Goal: Use online tool/utility: Utilize a website feature to perform a specific function

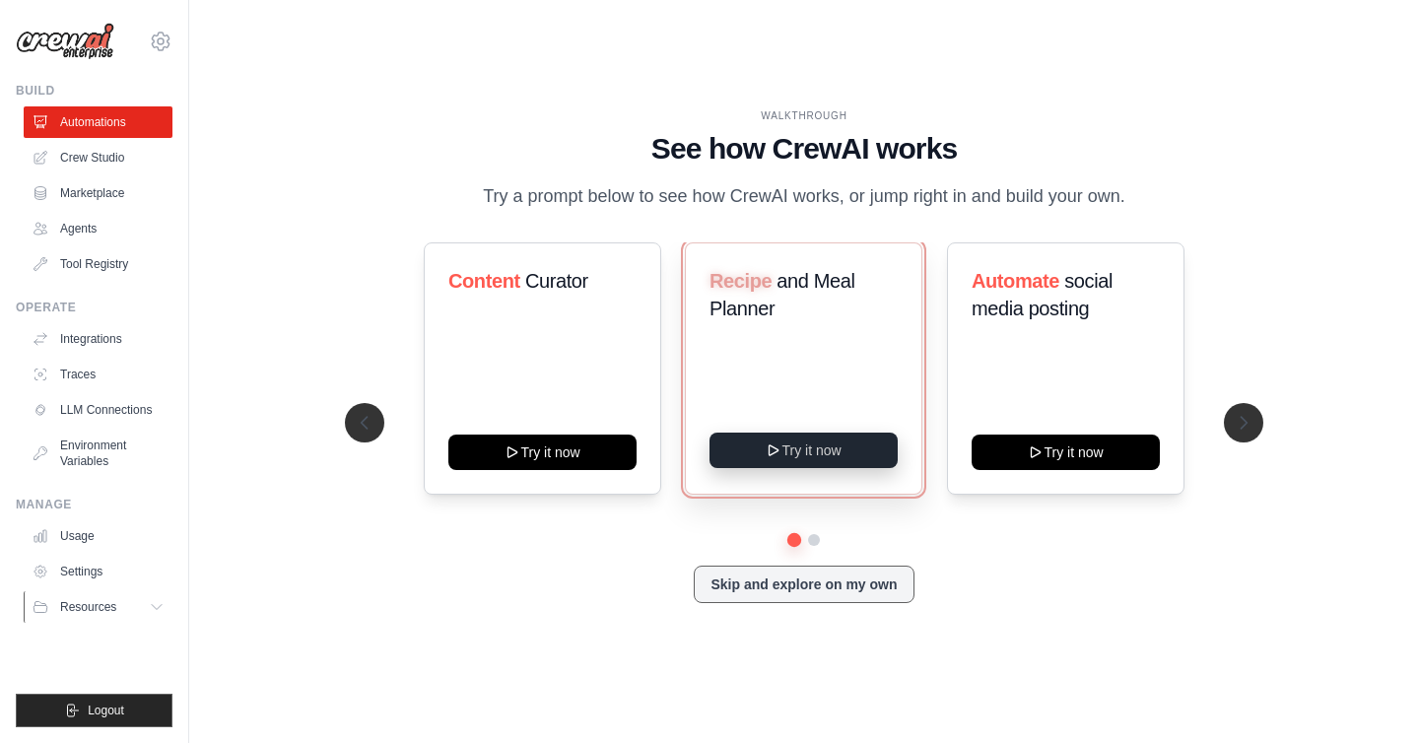
click at [835, 451] on button "Try it now" at bounding box center [804, 450] width 188 height 35
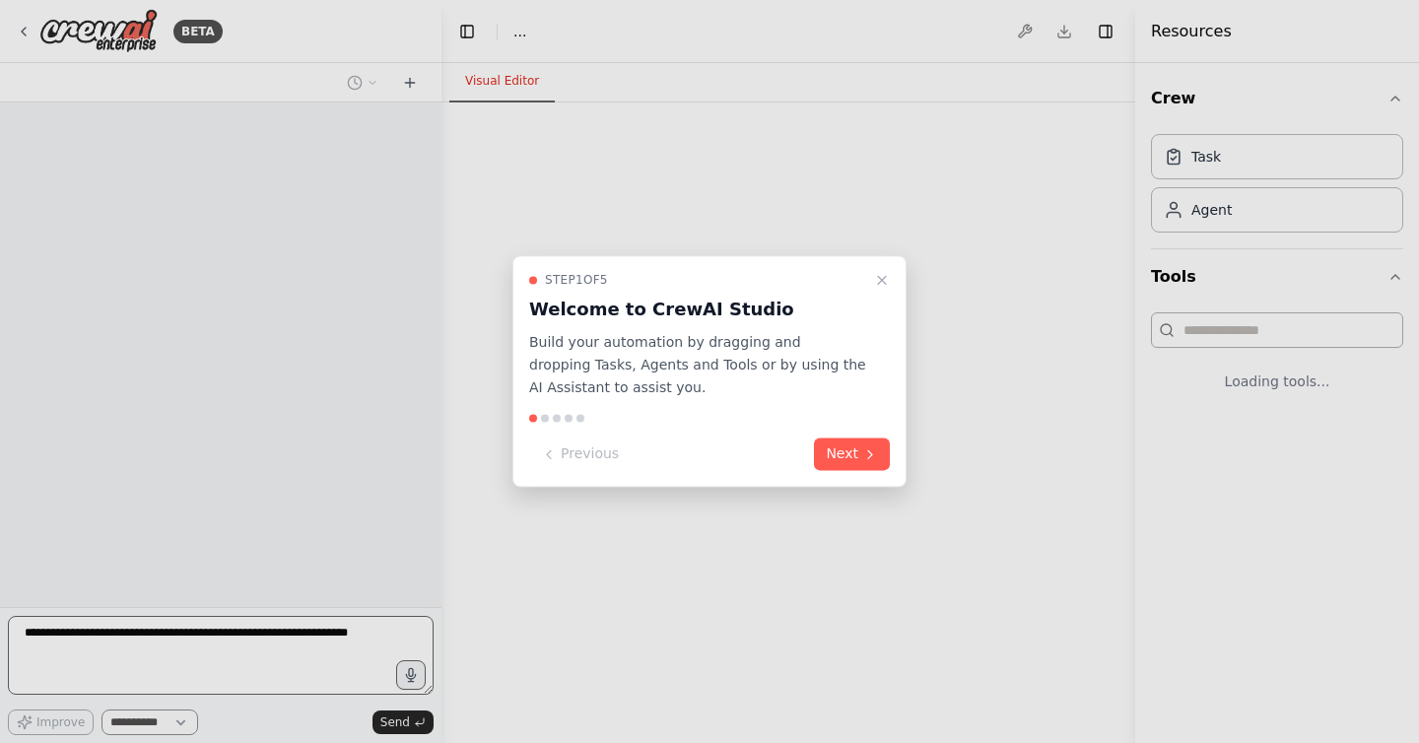
select select "****"
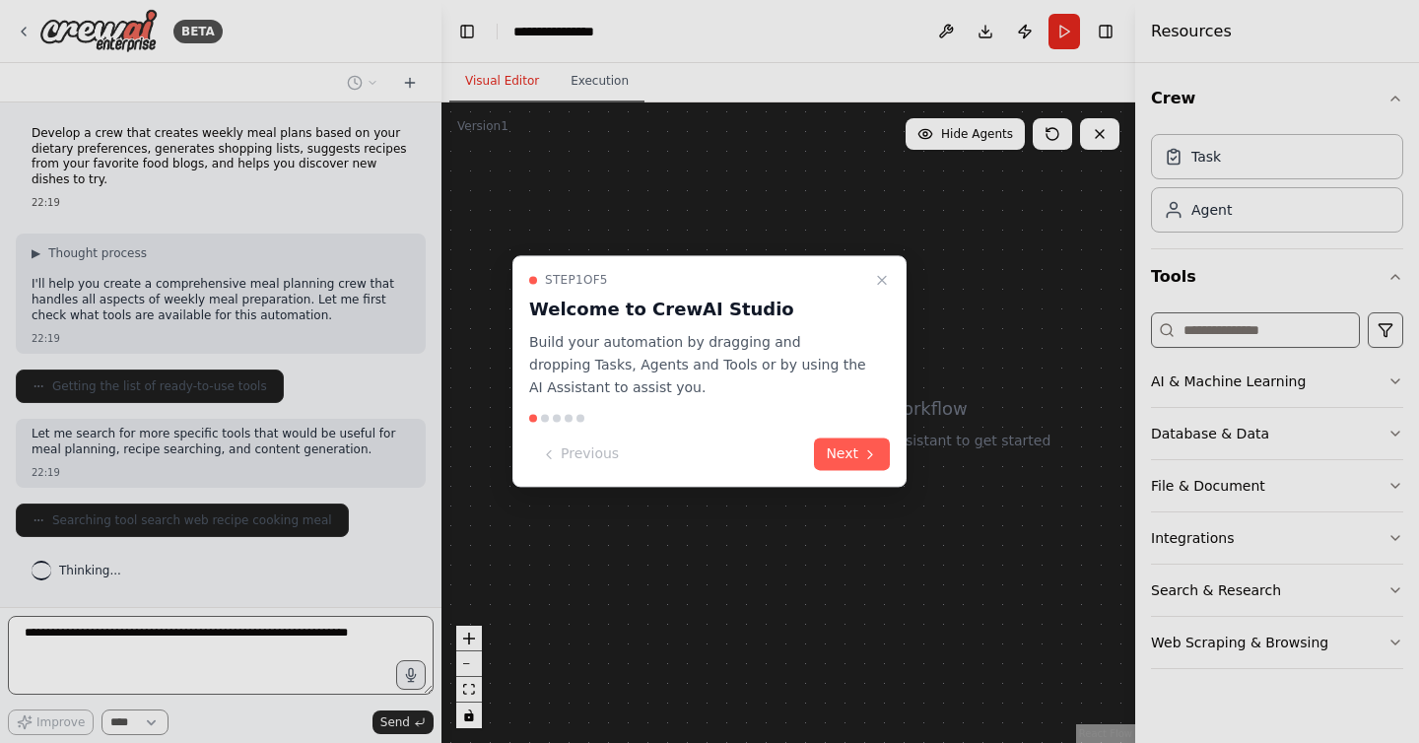
scroll to position [45, 0]
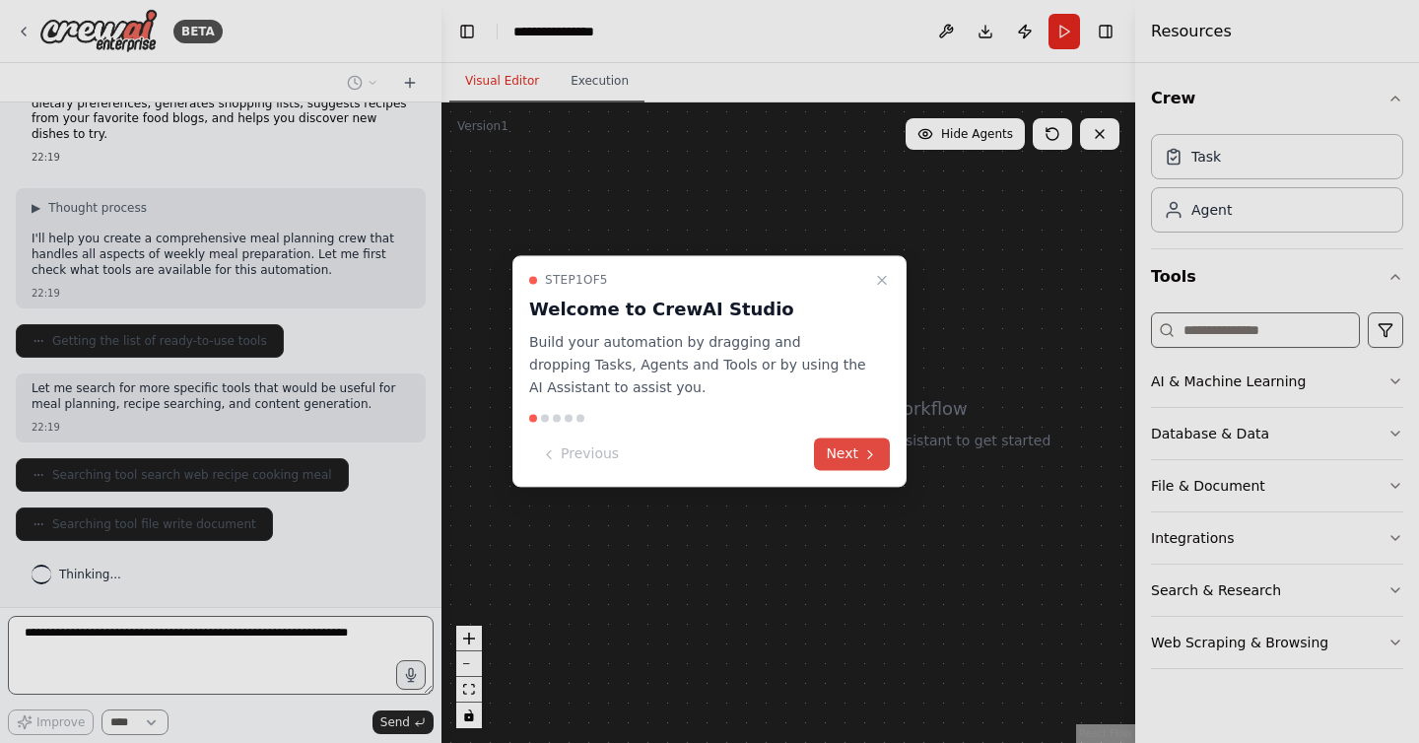
click at [863, 459] on icon at bounding box center [870, 454] width 16 height 16
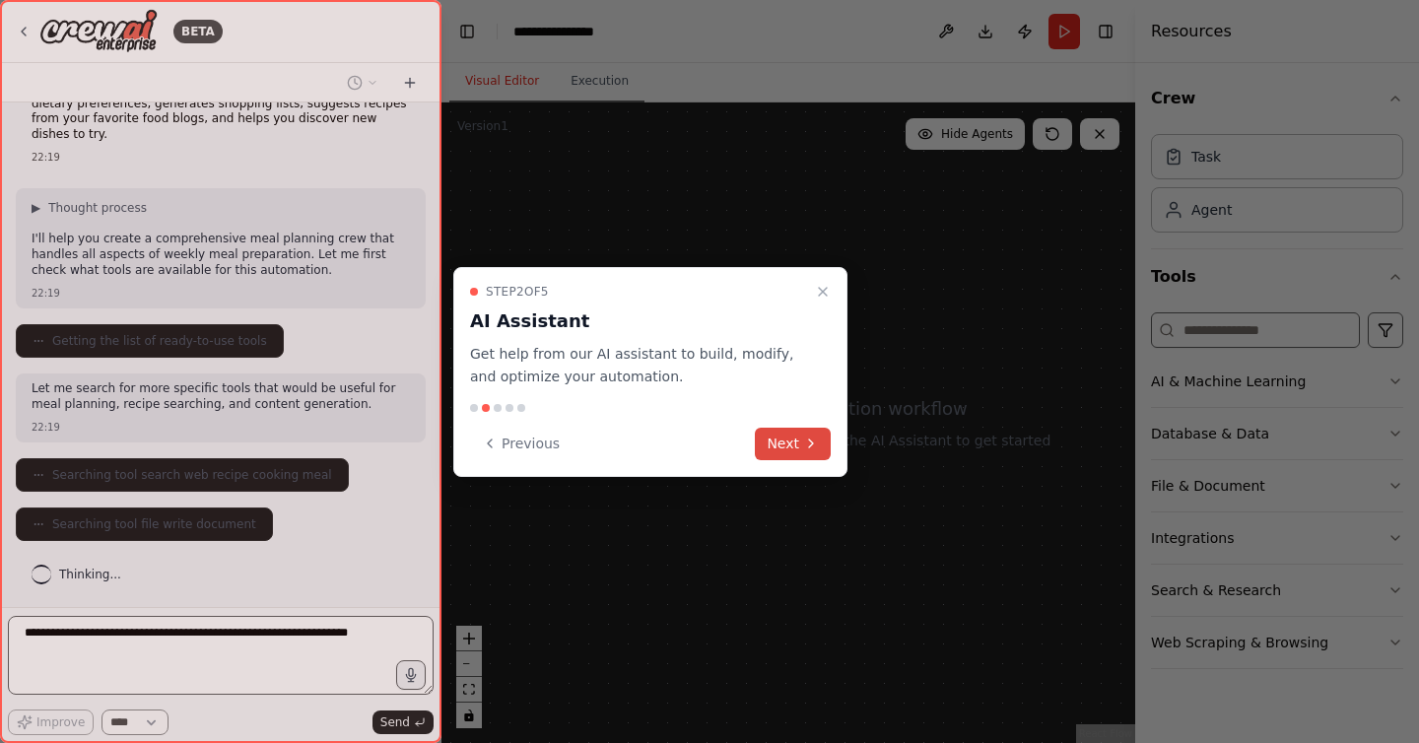
click at [780, 445] on button "Next" at bounding box center [793, 444] width 76 height 33
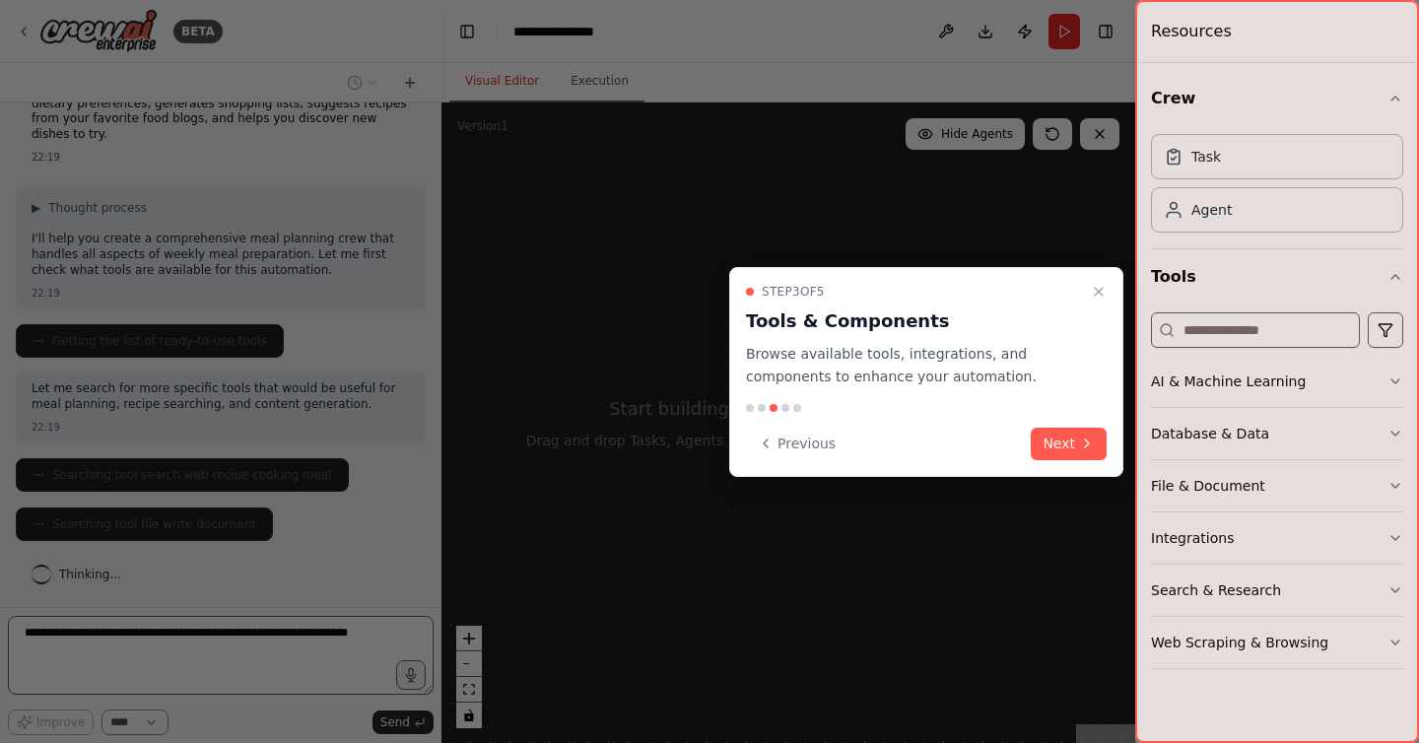
click at [1094, 459] on div "Step 3 of 5 Tools & Components Browse available tools, integrations, and compon…" at bounding box center [926, 372] width 394 height 210
click at [1086, 449] on icon at bounding box center [1087, 444] width 16 height 16
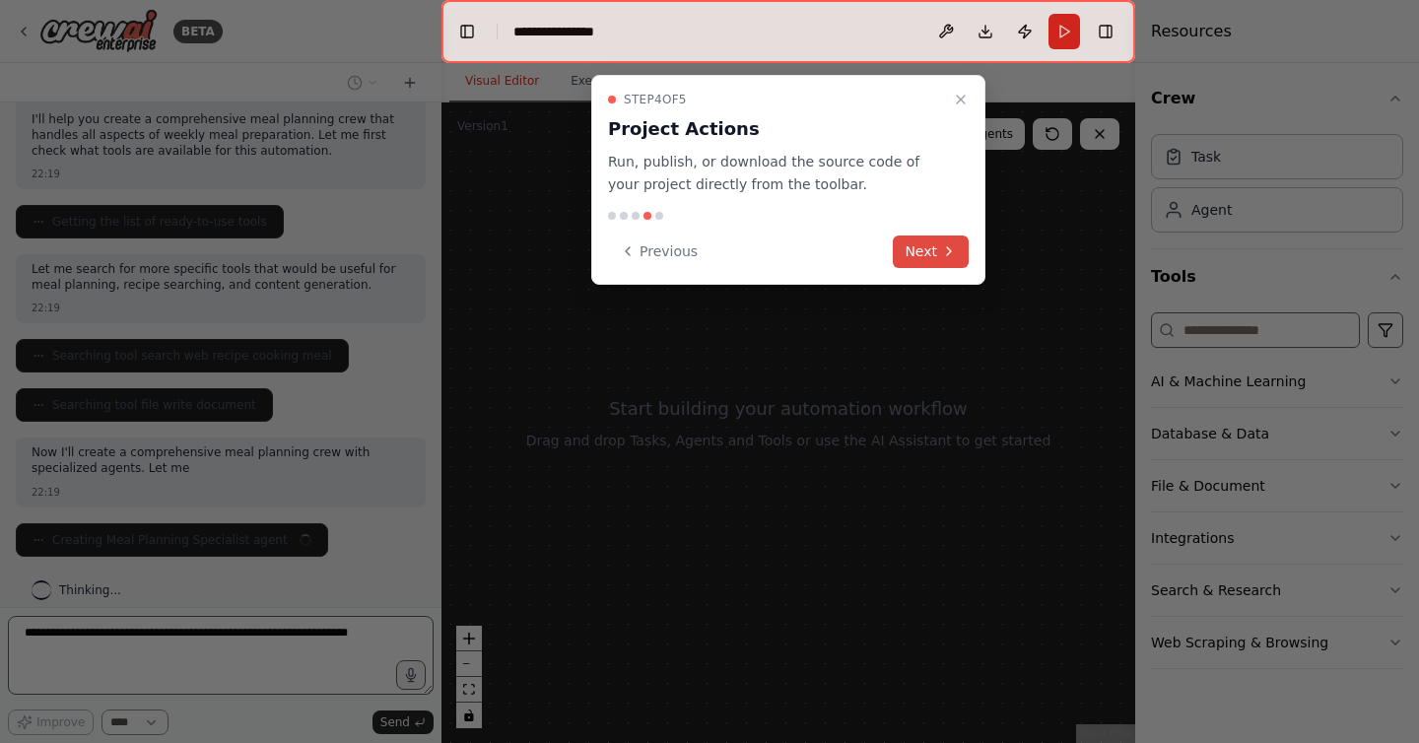
scroll to position [179, 0]
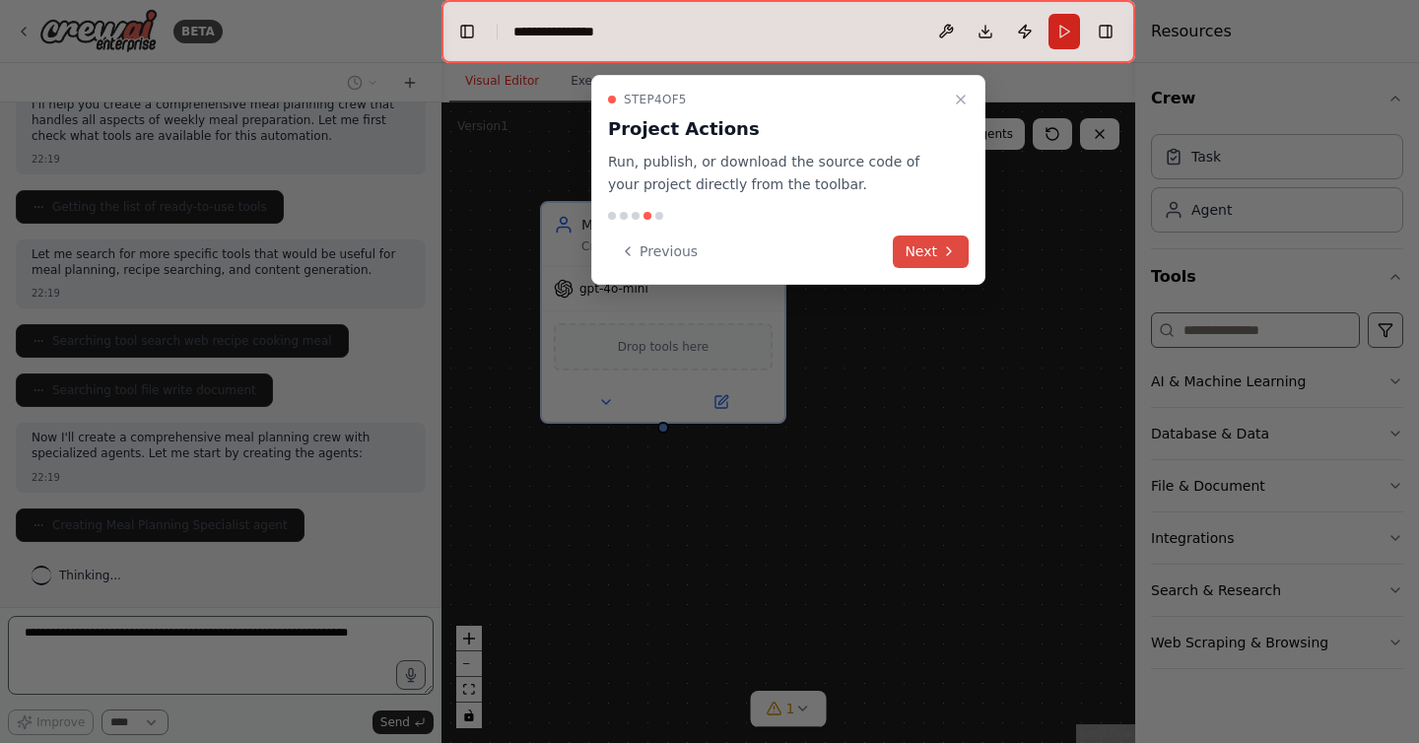
click at [922, 254] on button "Next" at bounding box center [931, 252] width 76 height 33
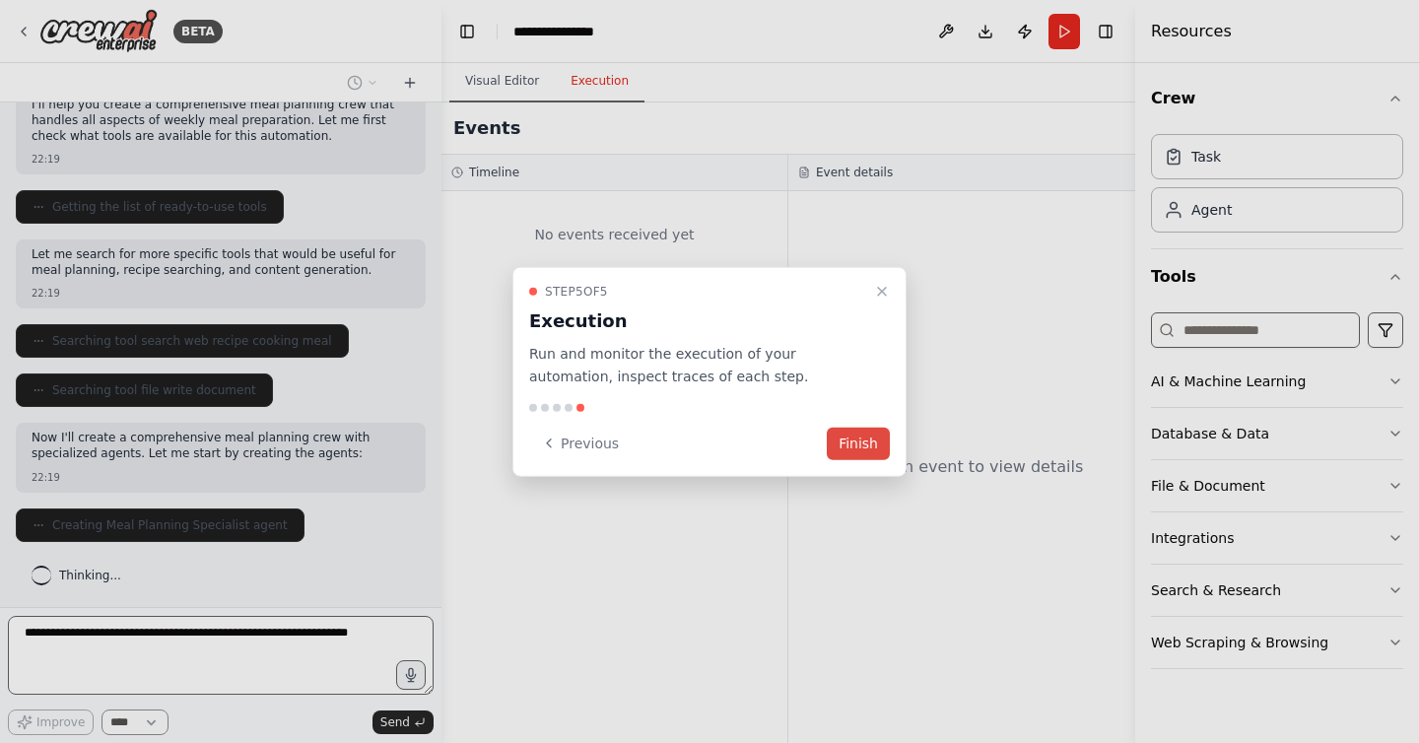
click at [862, 442] on button "Finish" at bounding box center [858, 443] width 63 height 33
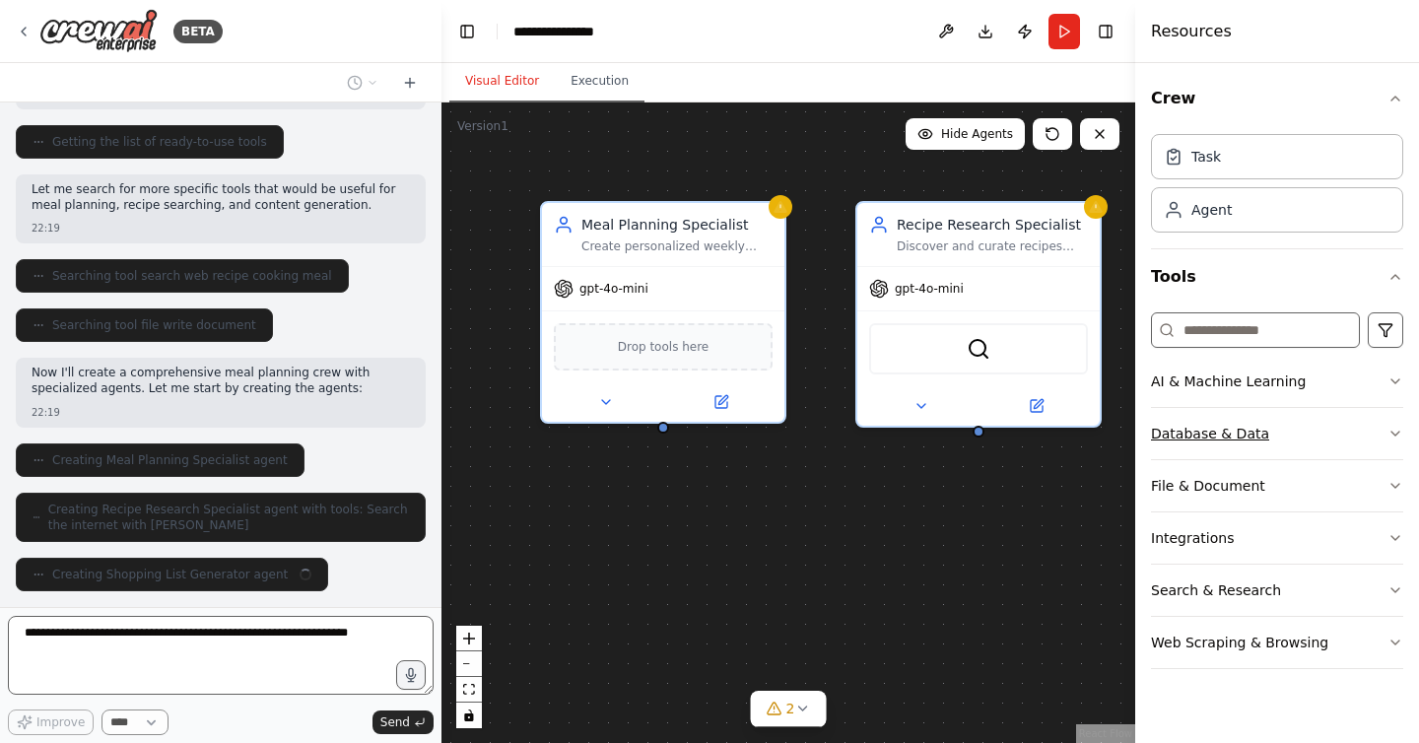
scroll to position [294, 0]
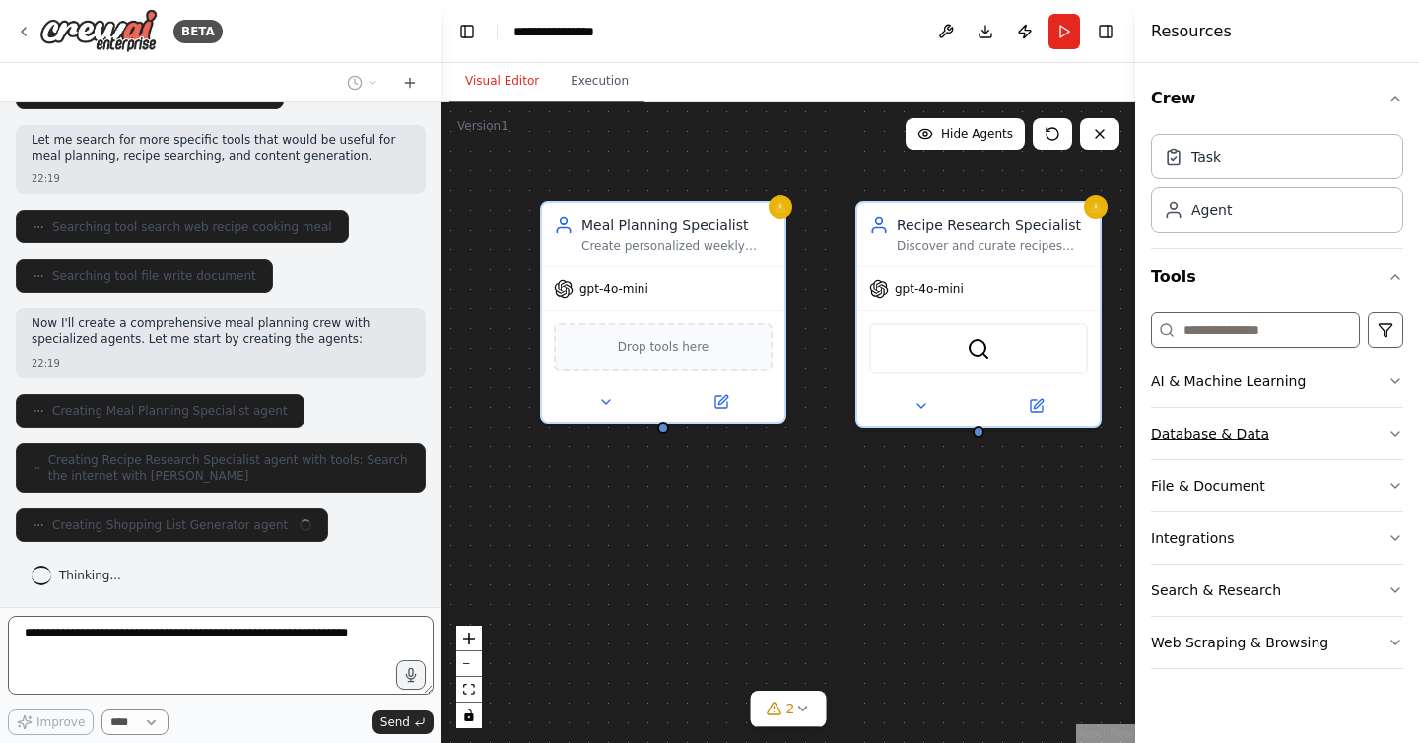
click at [1285, 436] on button "Database & Data" at bounding box center [1277, 433] width 252 height 51
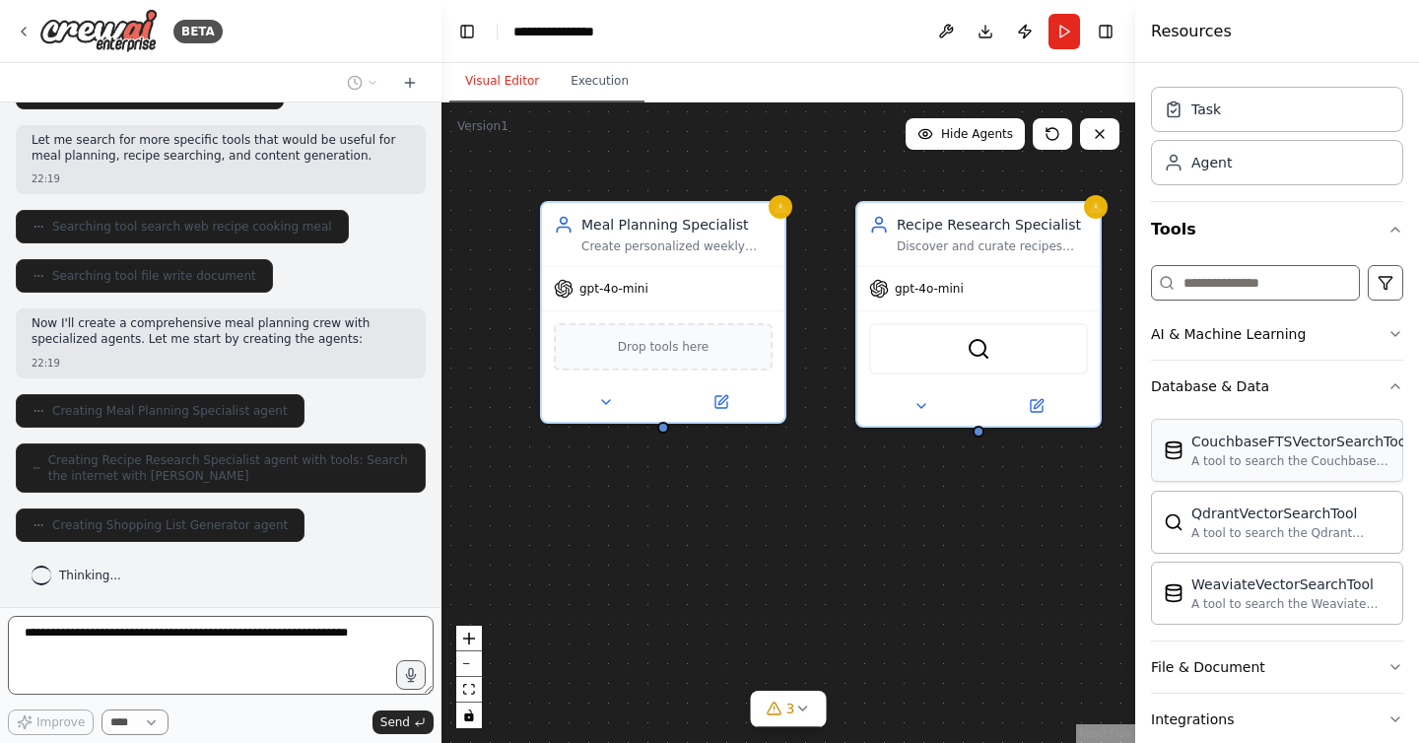
scroll to position [51, 0]
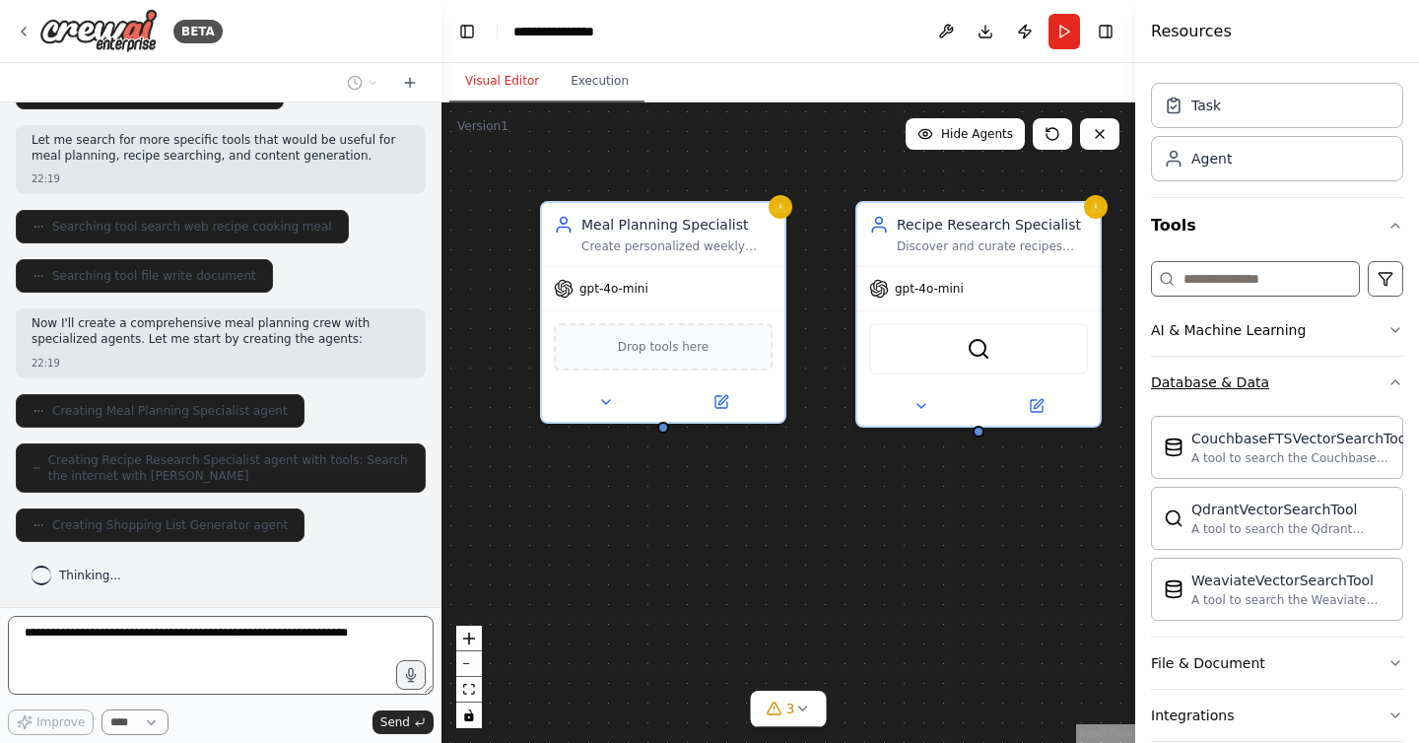
click at [1314, 399] on button "Database & Data" at bounding box center [1277, 382] width 252 height 51
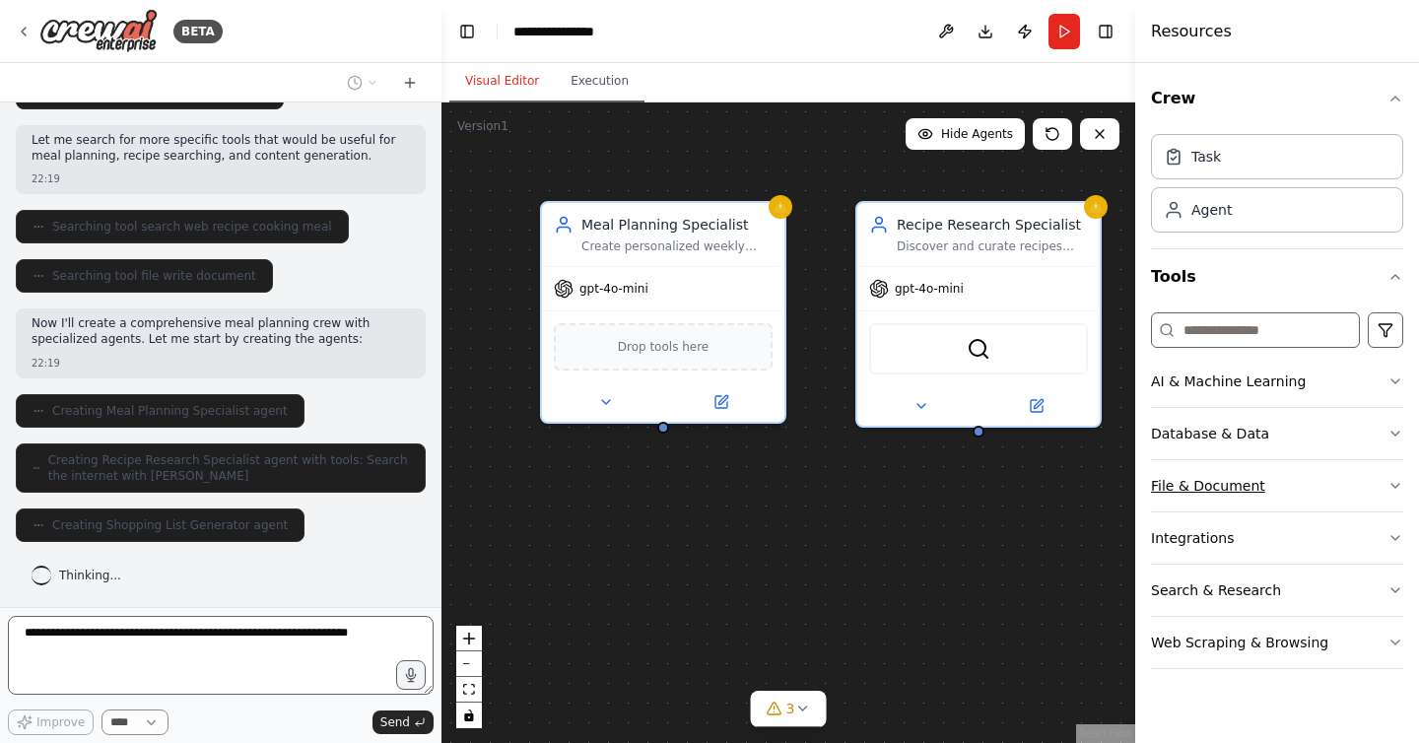
click at [1265, 488] on button "File & Document" at bounding box center [1277, 485] width 252 height 51
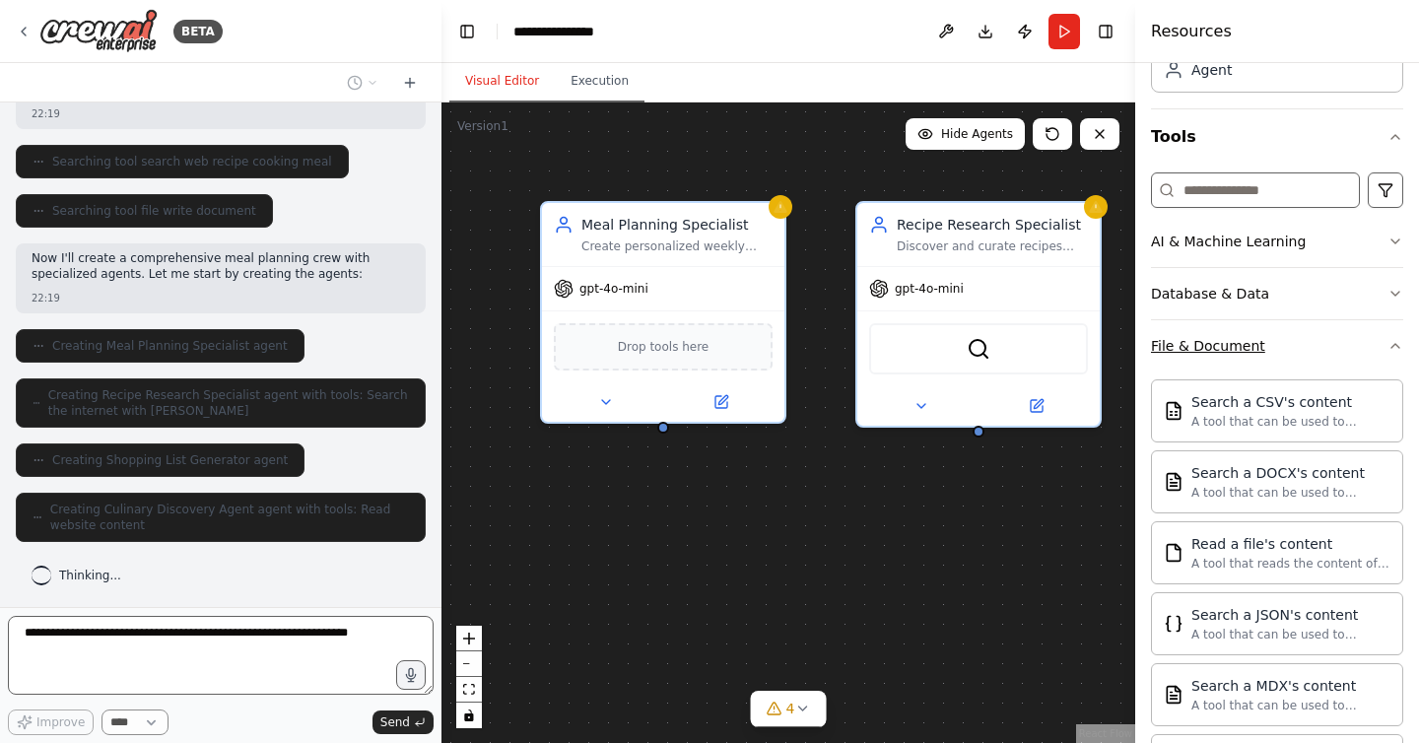
scroll to position [134, 0]
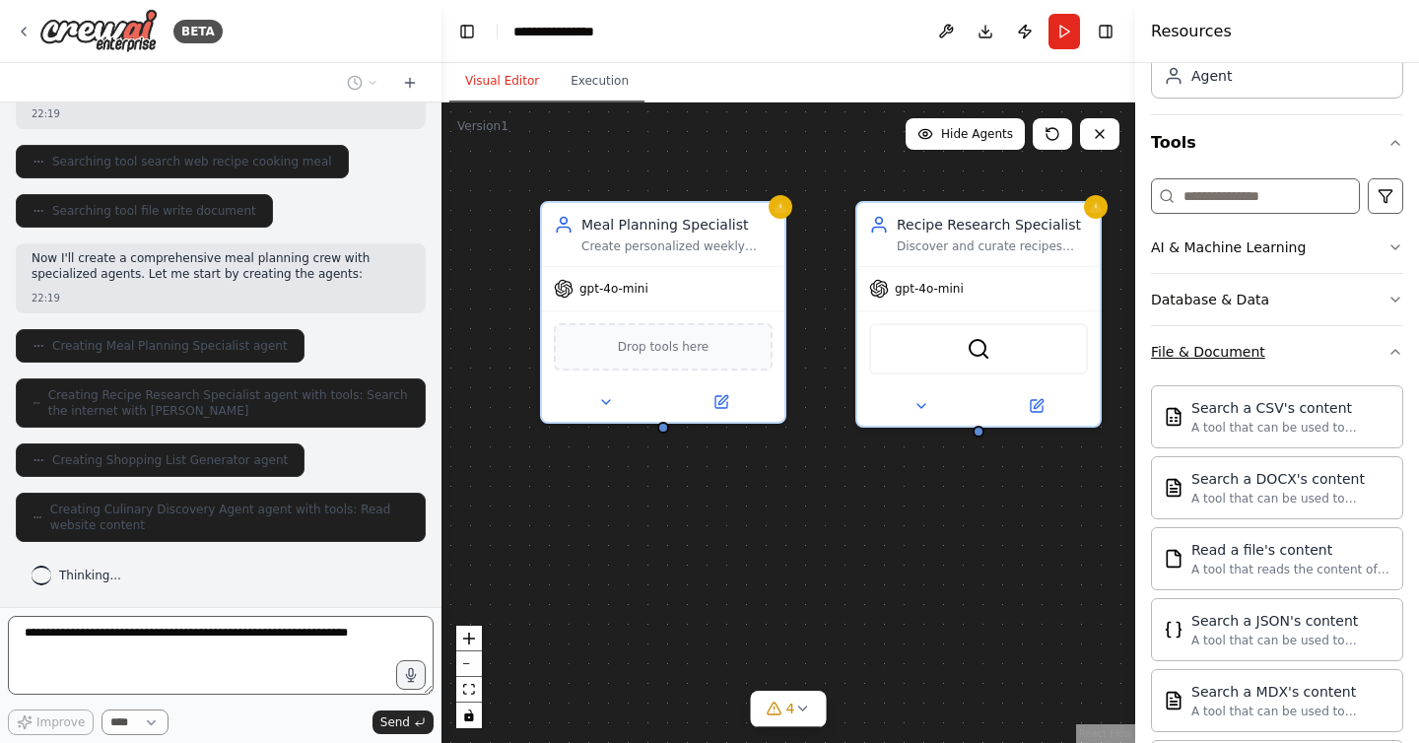
click at [1312, 351] on button "File & Document" at bounding box center [1277, 351] width 252 height 51
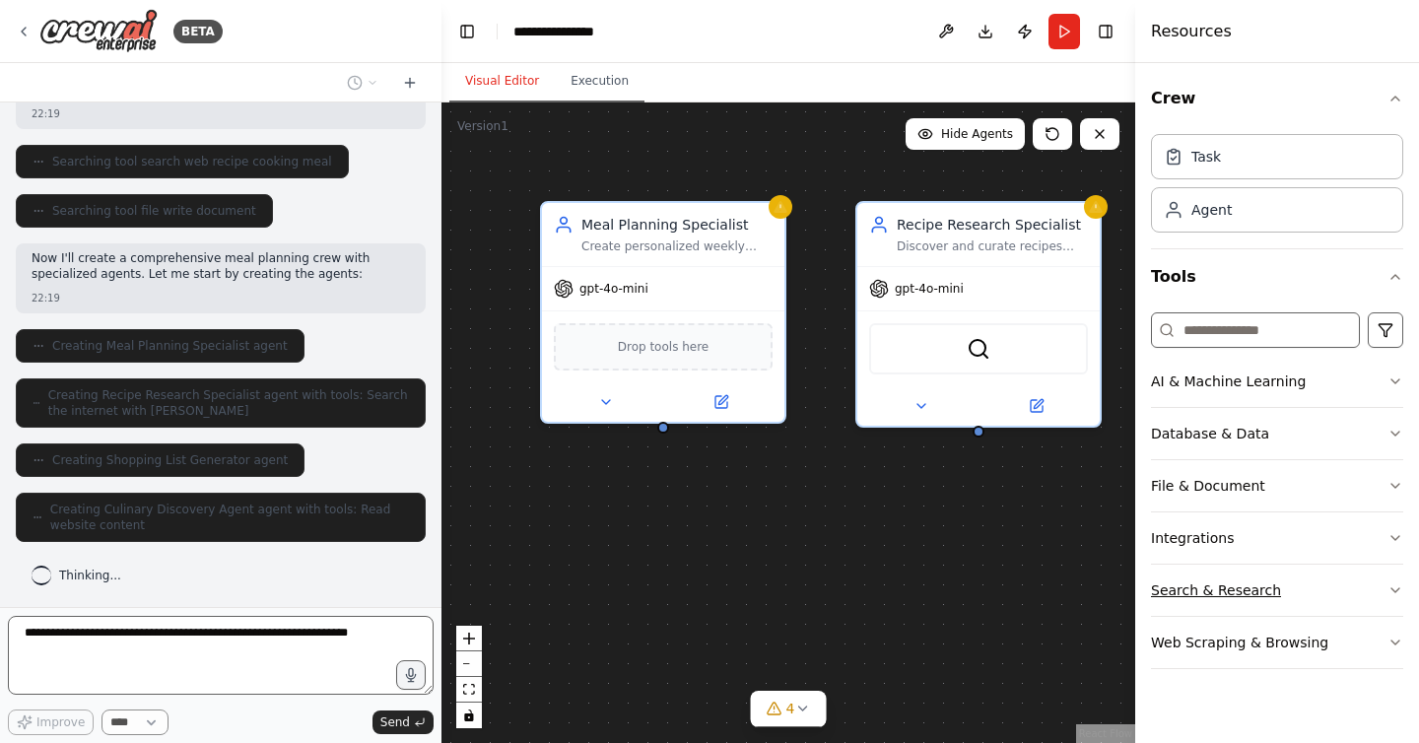
click at [1317, 595] on button "Search & Research" at bounding box center [1277, 590] width 252 height 51
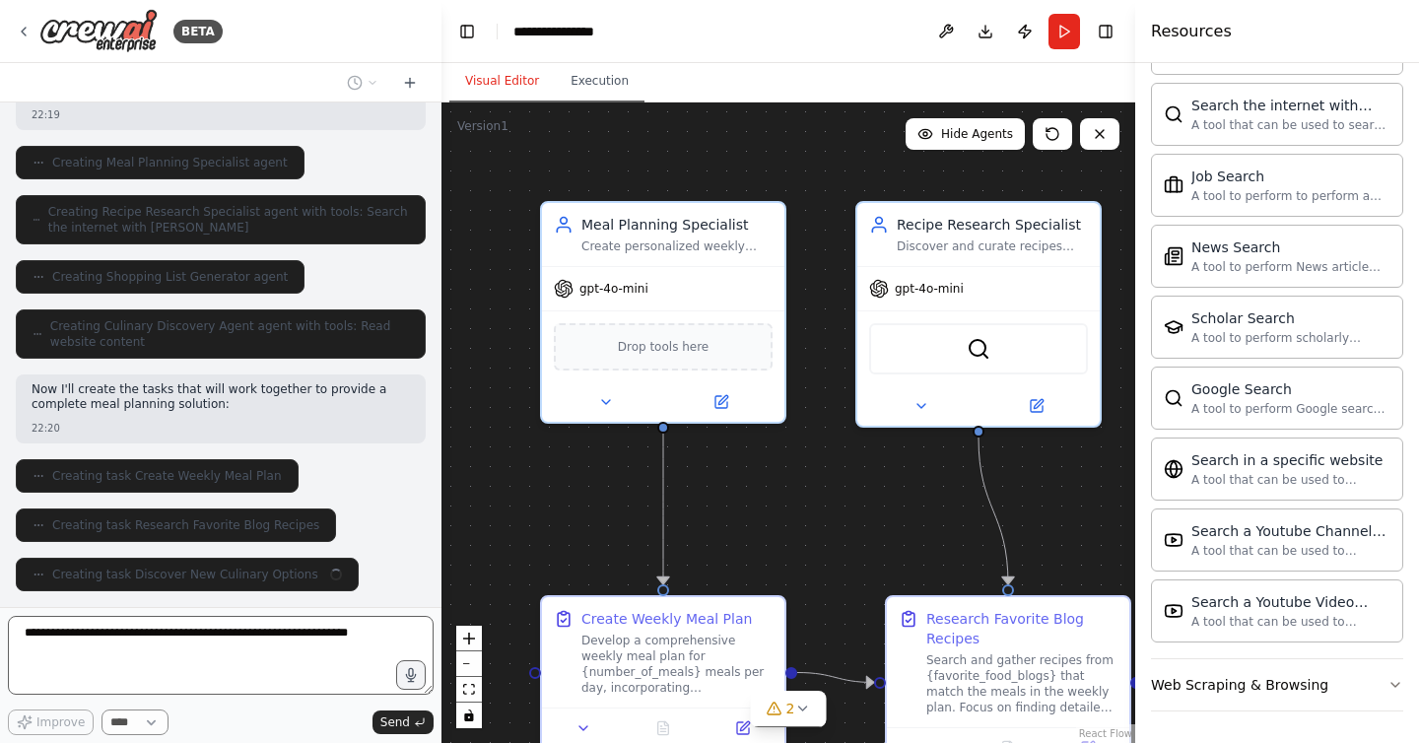
scroll to position [591, 0]
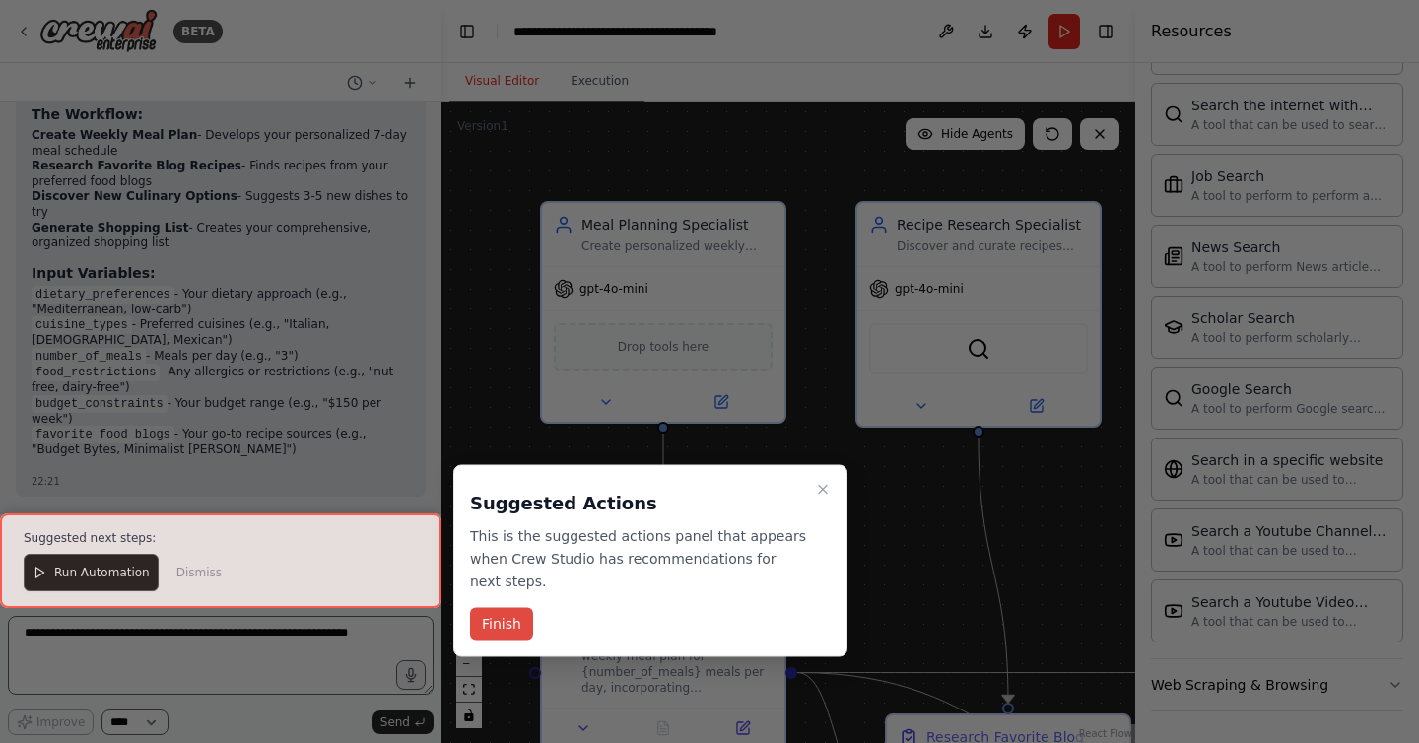
click at [493, 623] on button "Finish" at bounding box center [501, 624] width 63 height 33
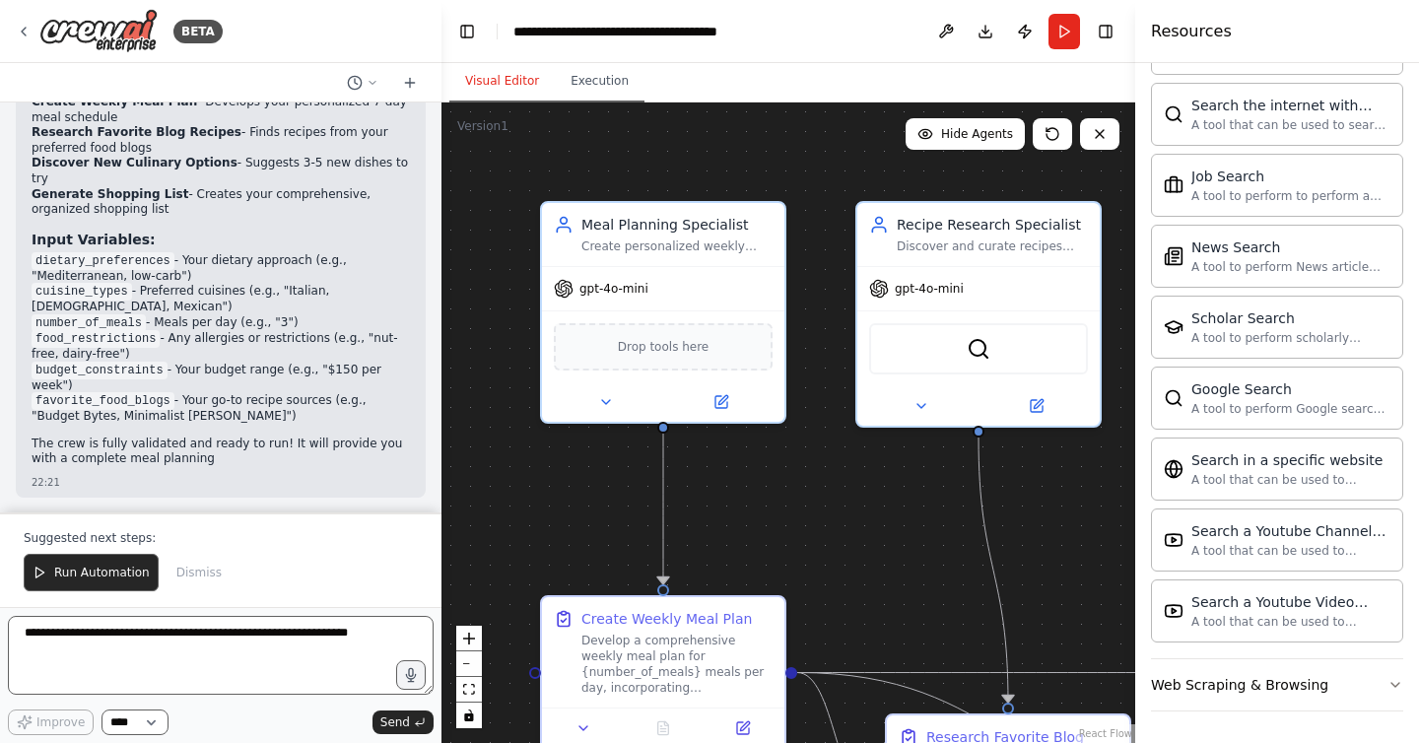
scroll to position [2295, 0]
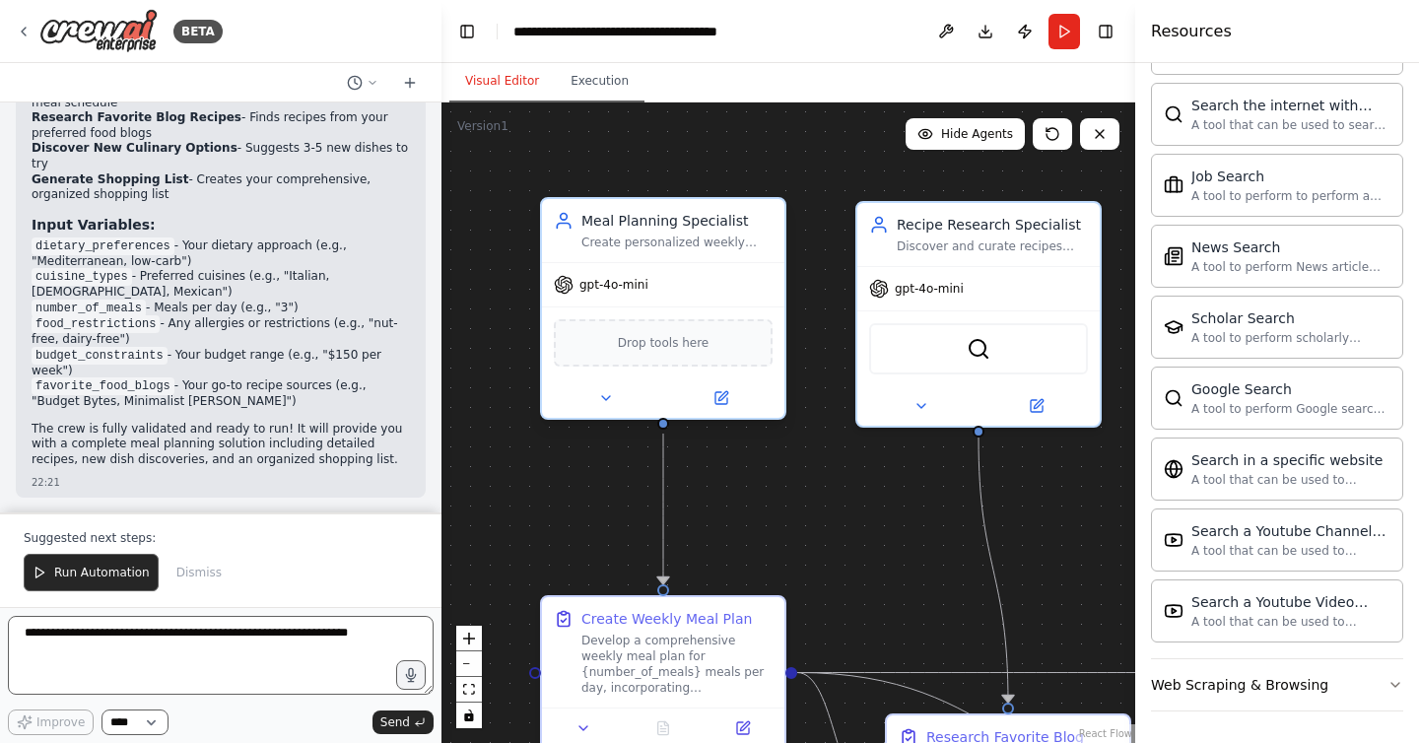
click at [684, 350] on span "Drop tools here" at bounding box center [664, 343] width 92 height 20
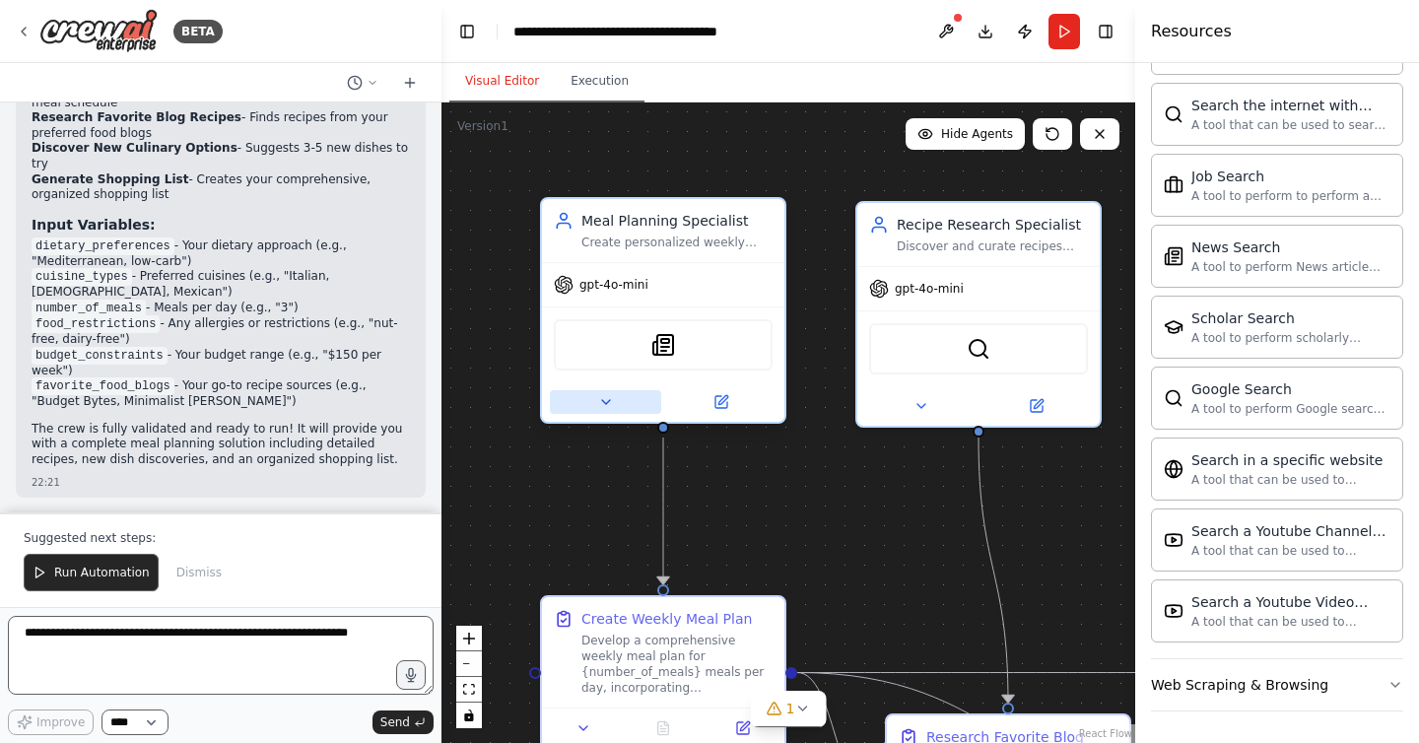
click at [616, 410] on button at bounding box center [605, 402] width 111 height 24
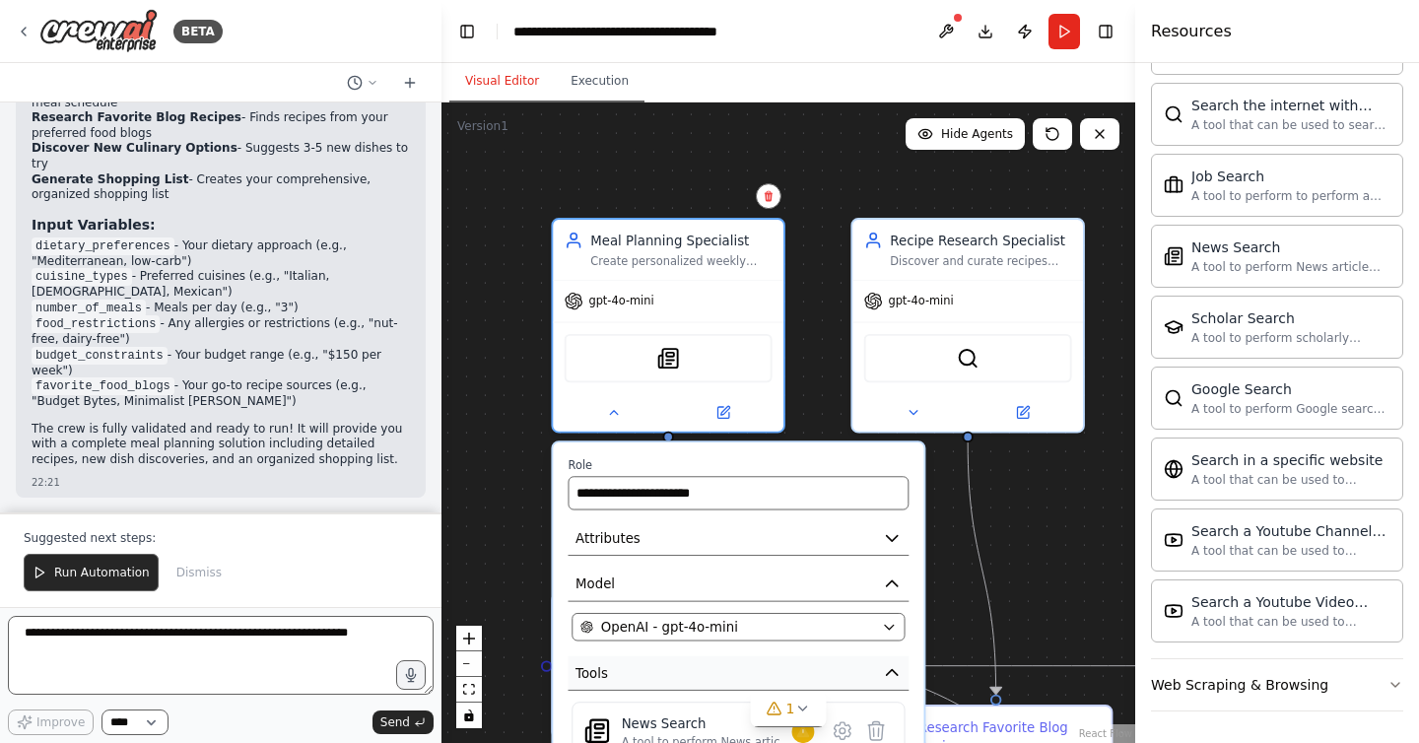
click at [886, 678] on icon "button" at bounding box center [892, 672] width 19 height 19
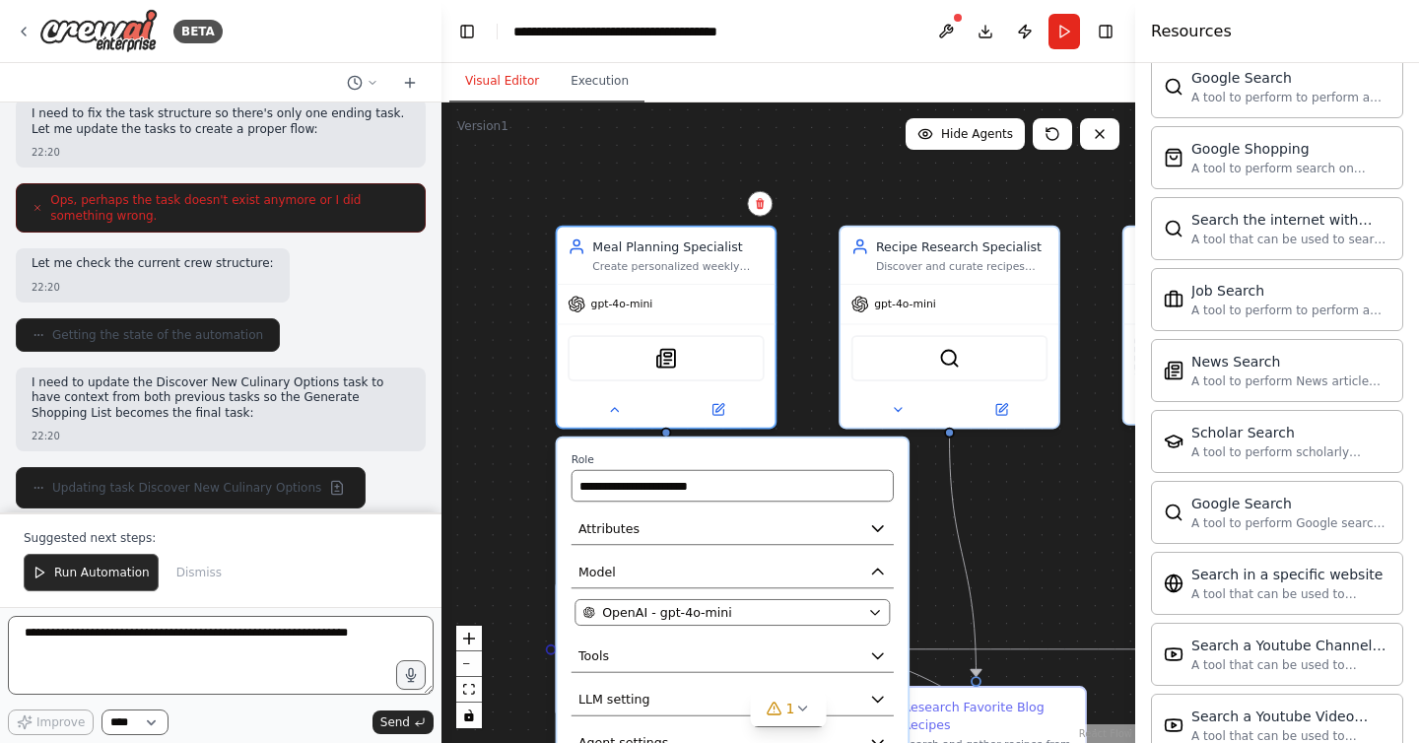
scroll to position [1199, 0]
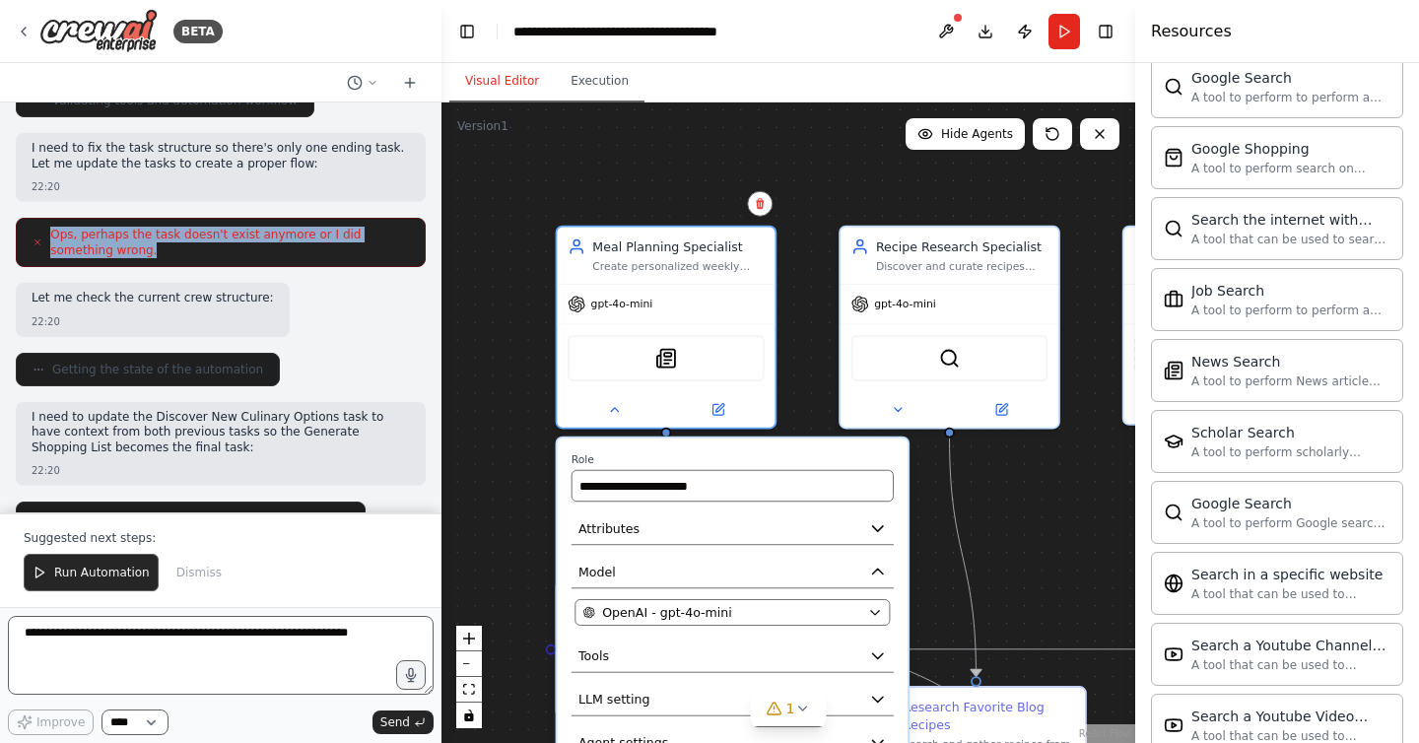
drag, startPoint x: 162, startPoint y: 256, endPoint x: 12, endPoint y: 226, distance: 152.9
click at [12, 226] on div "Develop a crew that creates weekly meal plans based on your dietary preferences…" at bounding box center [221, 308] width 442 height 410
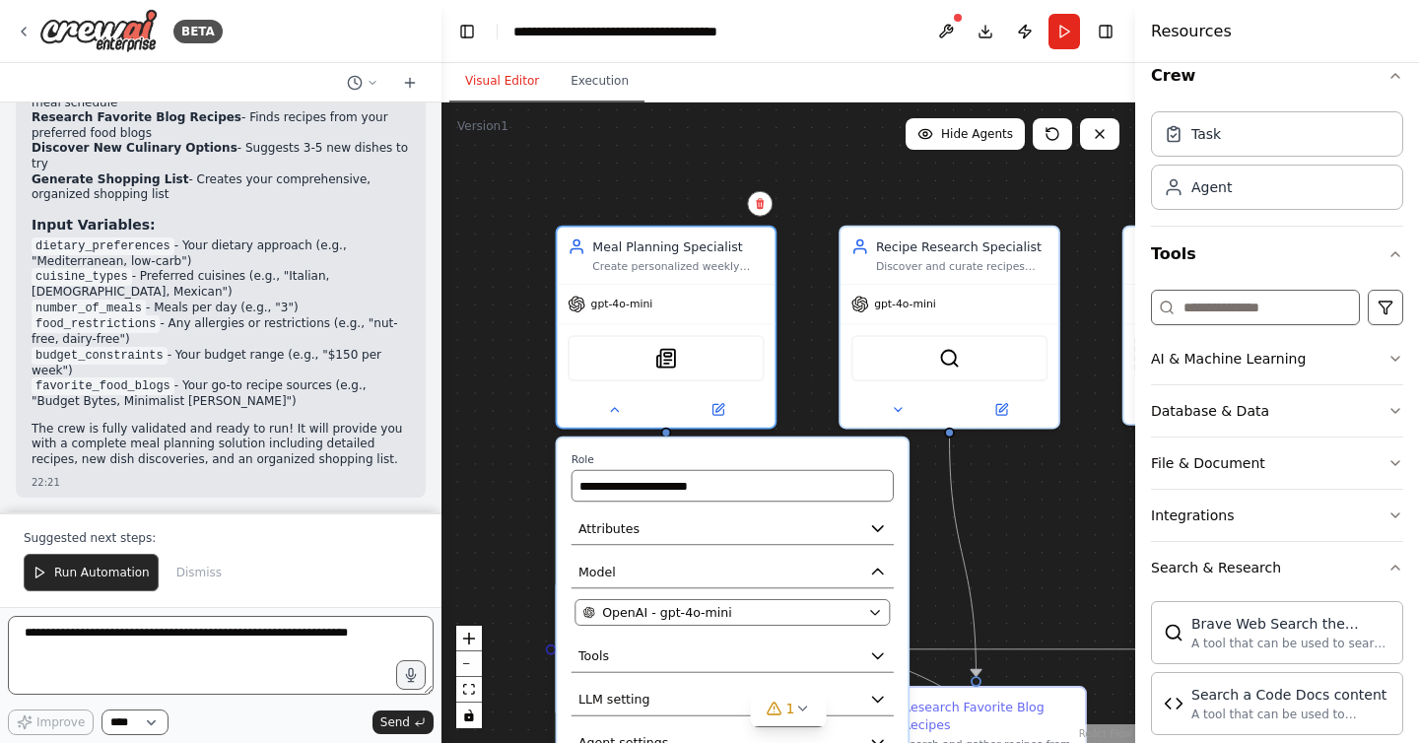
scroll to position [0, 0]
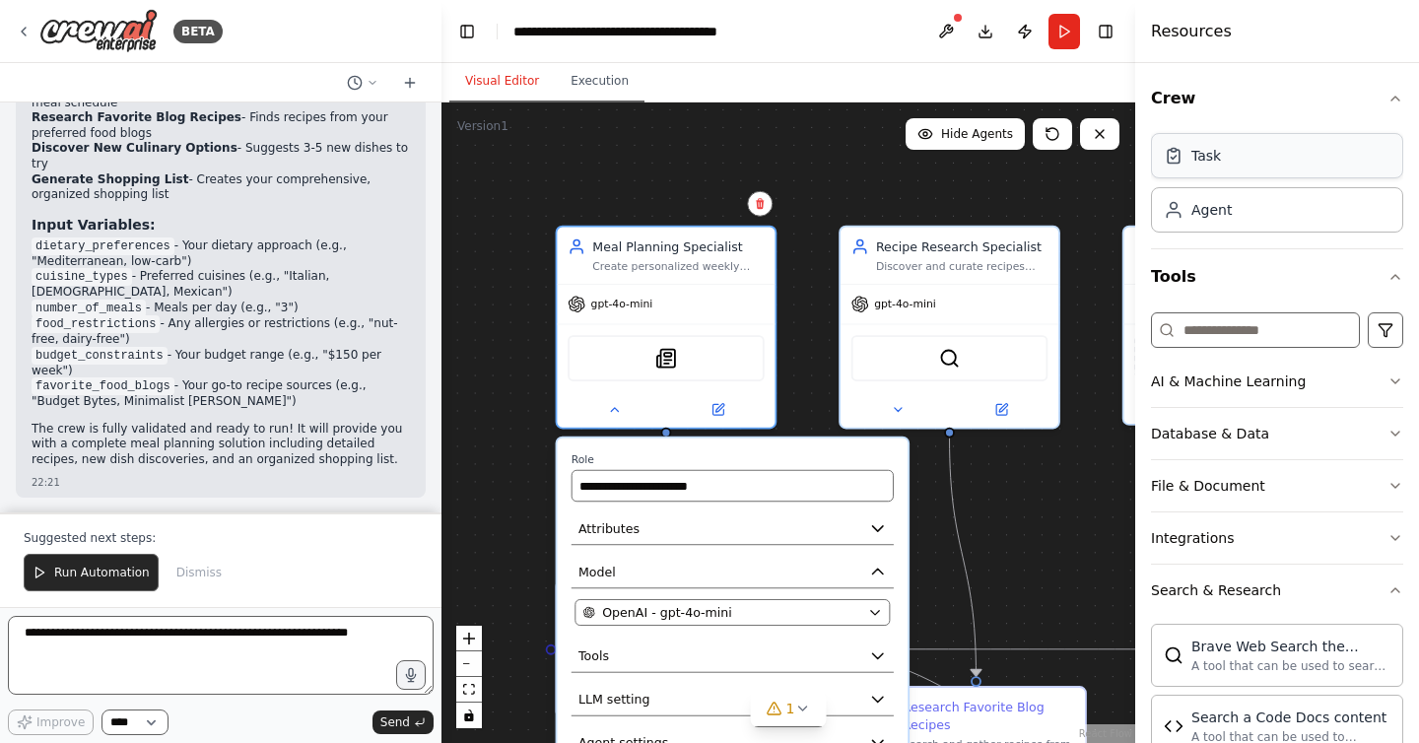
click at [1264, 161] on div "Task" at bounding box center [1277, 155] width 252 height 45
click at [1259, 208] on div "Agent" at bounding box center [1277, 208] width 252 height 45
click at [1255, 345] on input at bounding box center [1255, 329] width 209 height 35
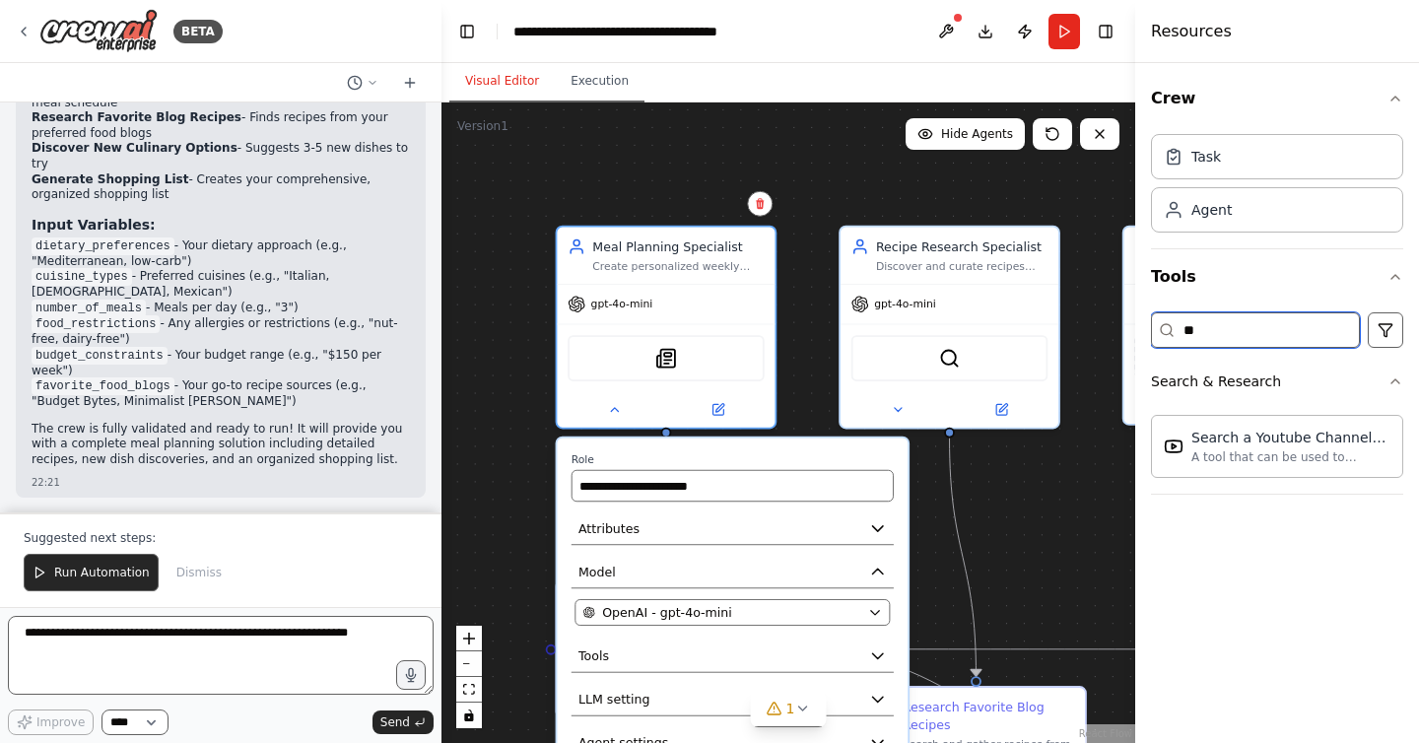
type input "*"
